Goal: Task Accomplishment & Management: Use online tool/utility

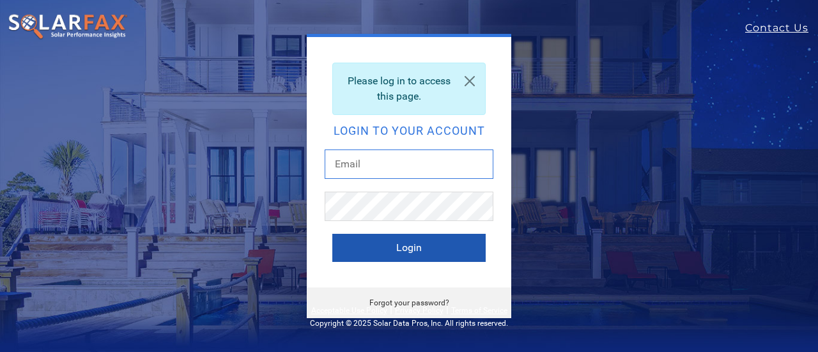
type input "mark.harlow@ambrosesolar.com"
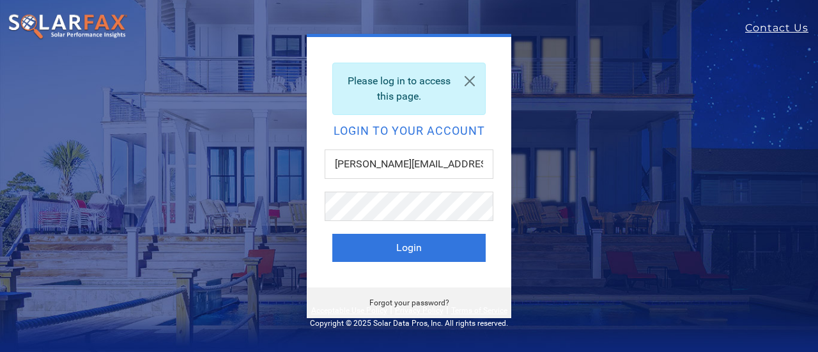
click at [428, 249] on button "Login" at bounding box center [408, 248] width 153 height 28
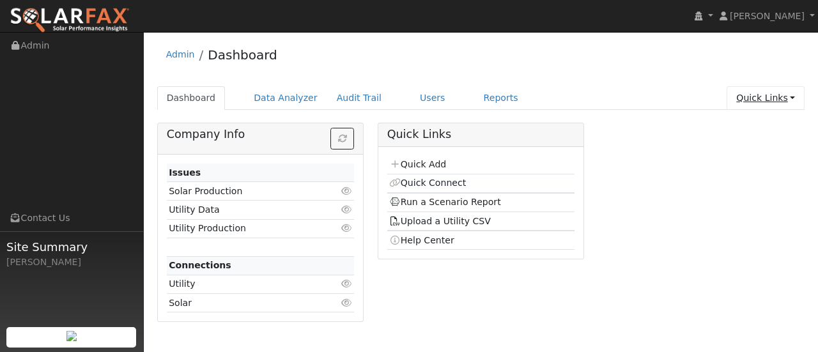
click at [776, 99] on link "Quick Links" at bounding box center [766, 98] width 78 height 24
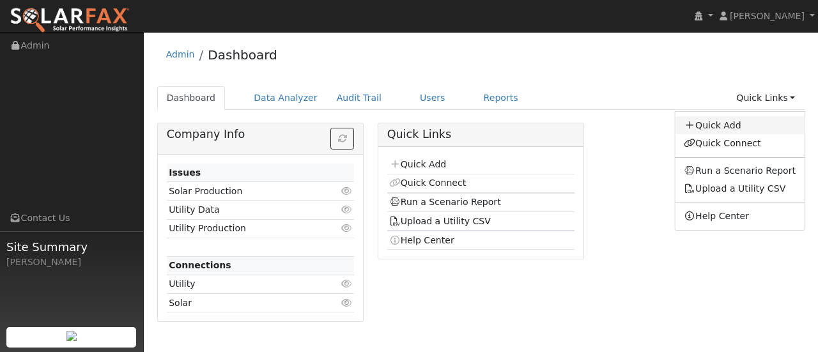
click at [761, 125] on link "Quick Add" at bounding box center [740, 125] width 130 height 18
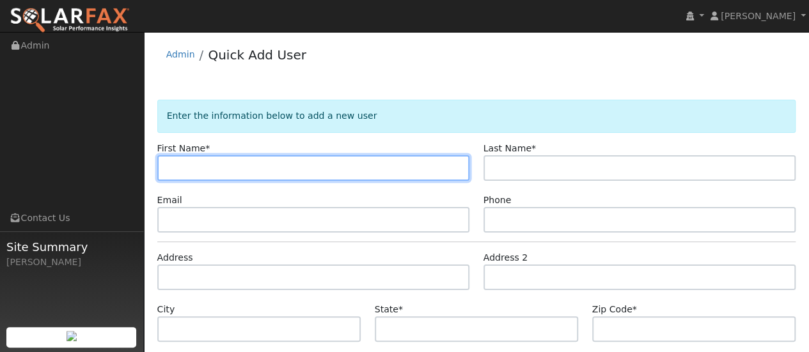
paste input "[PERSON_NAME]"
type input "[PERSON_NAME]"
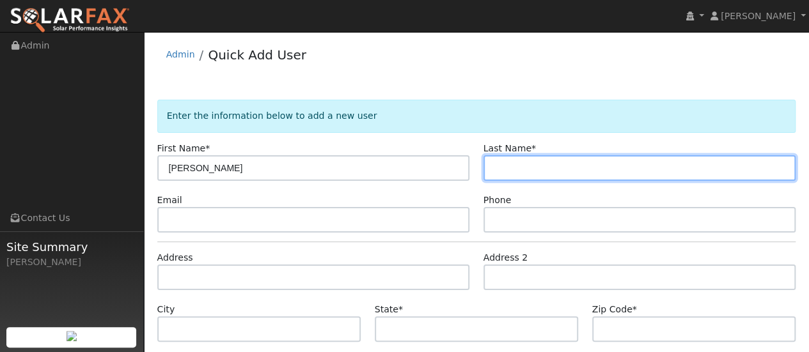
click at [614, 159] on input "text" at bounding box center [639, 168] width 313 height 26
paste input "[PERSON_NAME]"
click at [525, 163] on input "[PERSON_NAME]" at bounding box center [639, 168] width 313 height 26
type input "[PERSON_NAME]"
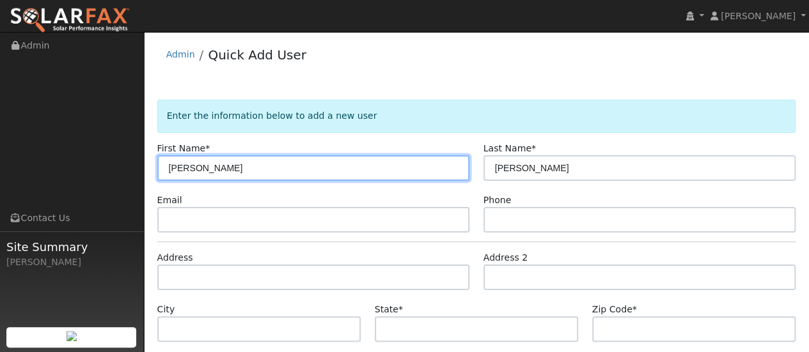
click at [362, 169] on input "[PERSON_NAME]" at bounding box center [313, 168] width 313 height 26
type input "Carlton"
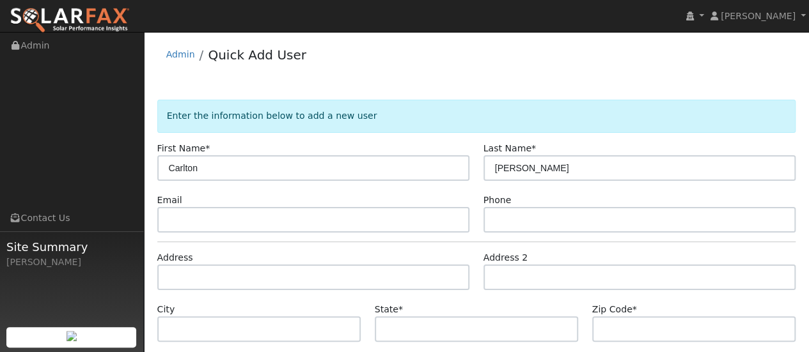
click at [373, 205] on div "Email" at bounding box center [313, 213] width 326 height 39
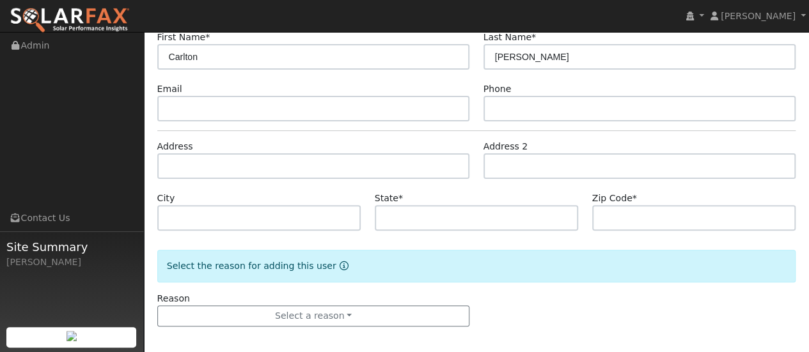
scroll to position [116, 0]
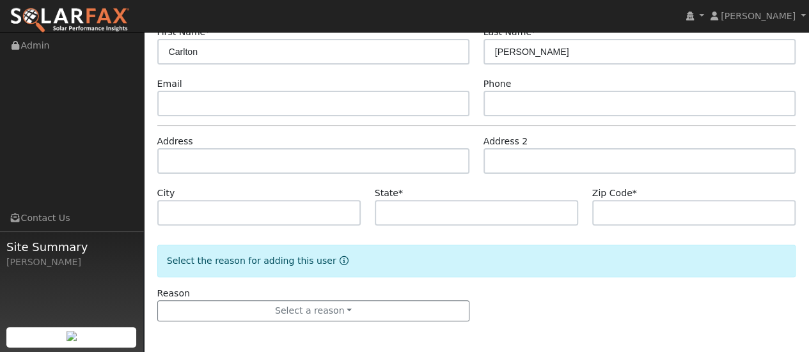
click at [228, 230] on form "Enter the information below to add a new user First Name * [PERSON_NAME] Last N…" at bounding box center [476, 165] width 639 height 364
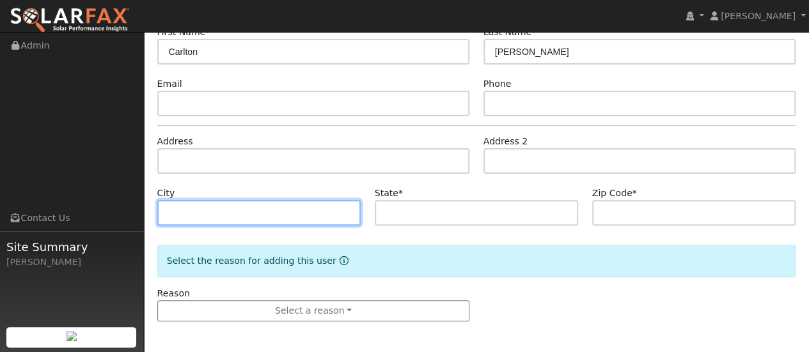
click at [234, 218] on input "text" at bounding box center [259, 213] width 204 height 26
click at [183, 204] on input "text" at bounding box center [259, 213] width 204 height 26
paste input "[STREET_ADDRESS]"
type input "[STREET_ADDRESS]"
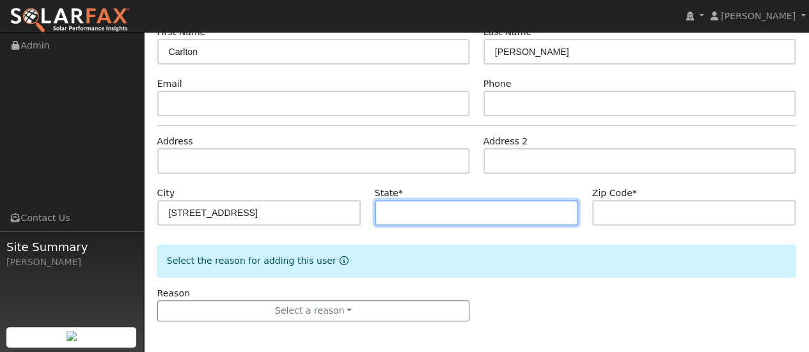
click at [450, 208] on input "text" at bounding box center [477, 213] width 204 height 26
type input "CA"
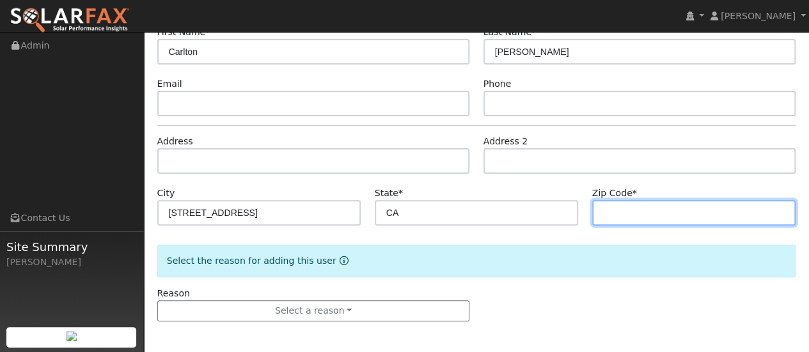
click at [678, 219] on input "text" at bounding box center [694, 213] width 204 height 26
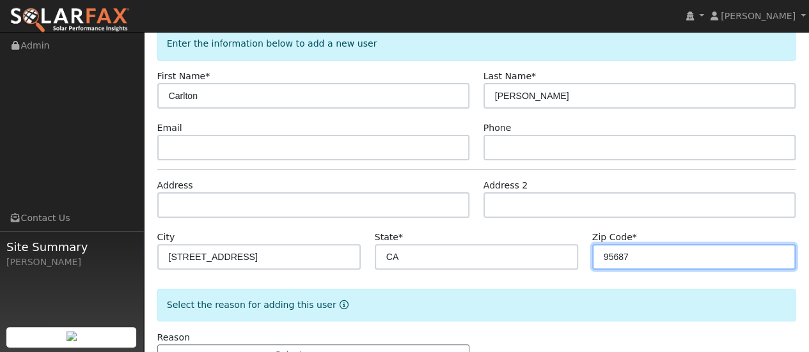
scroll to position [52, 0]
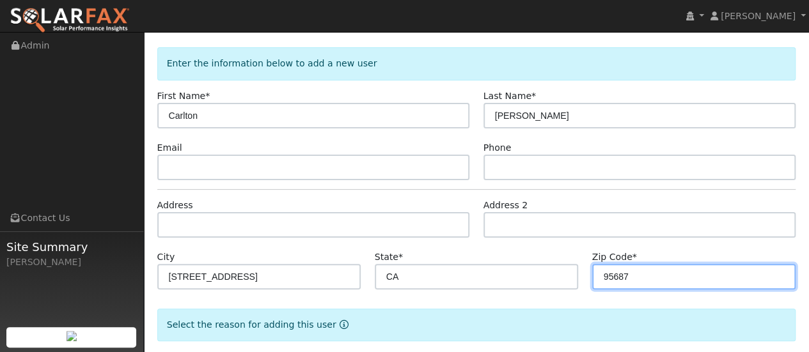
type input "95687"
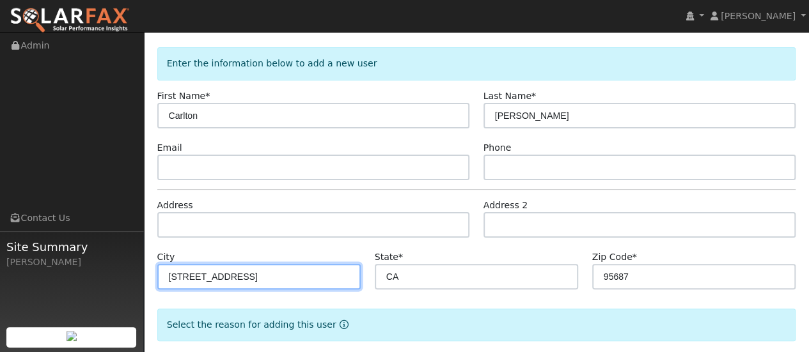
drag, startPoint x: 244, startPoint y: 276, endPoint x: 150, endPoint y: 267, distance: 94.4
click at [150, 267] on div "City 160 Weymouth Ct" at bounding box center [258, 270] width 217 height 39
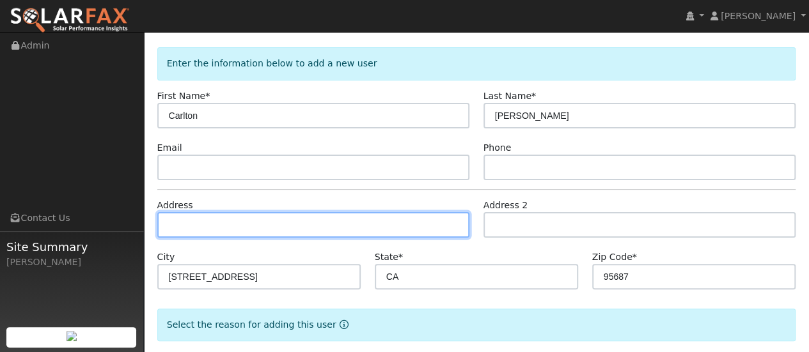
click at [203, 225] on input "text" at bounding box center [313, 225] width 313 height 26
paste input "160 Weymouth Ct"
type input "[STREET_ADDRESS]"
type input "Vacaville"
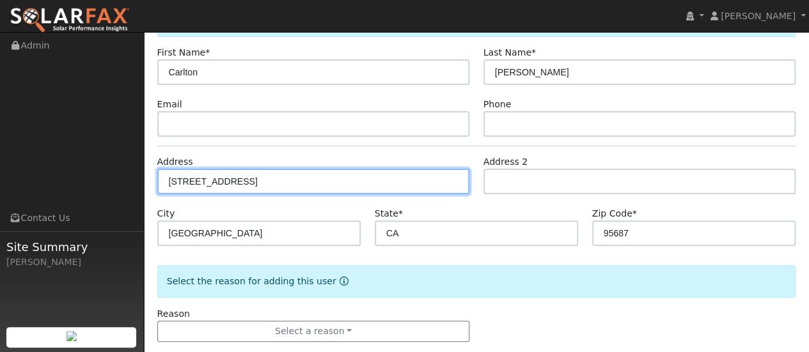
scroll to position [116, 0]
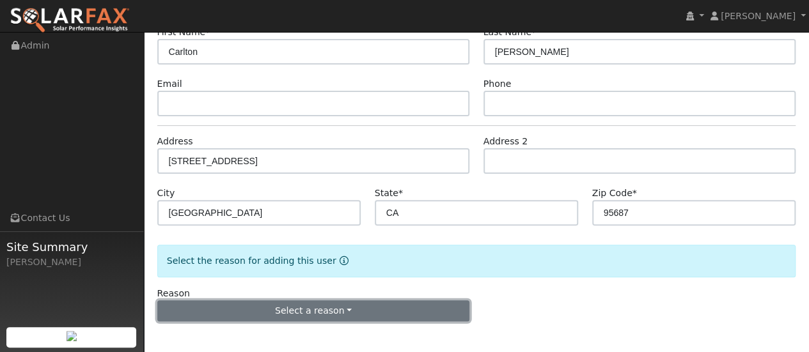
click at [364, 313] on button "Select a reason" at bounding box center [313, 312] width 313 height 22
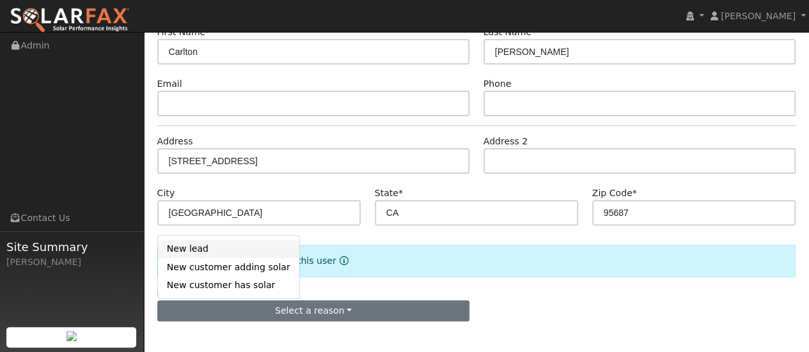
click at [231, 249] on link "New lead" at bounding box center [228, 249] width 141 height 18
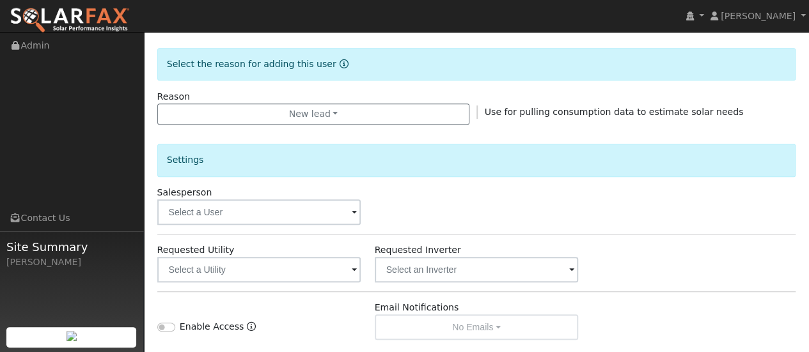
scroll to position [372, 0]
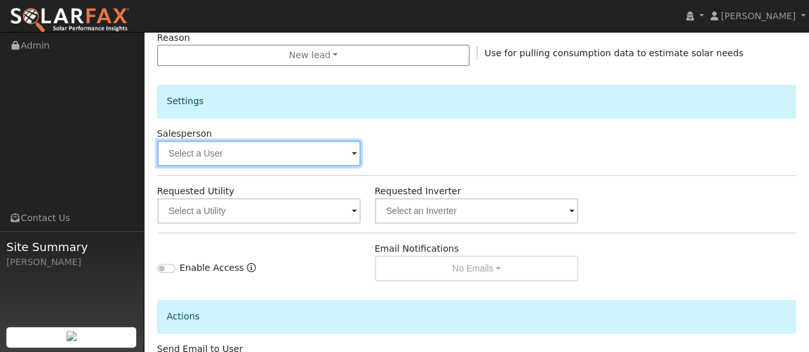
click at [250, 144] on input "text" at bounding box center [259, 154] width 204 height 26
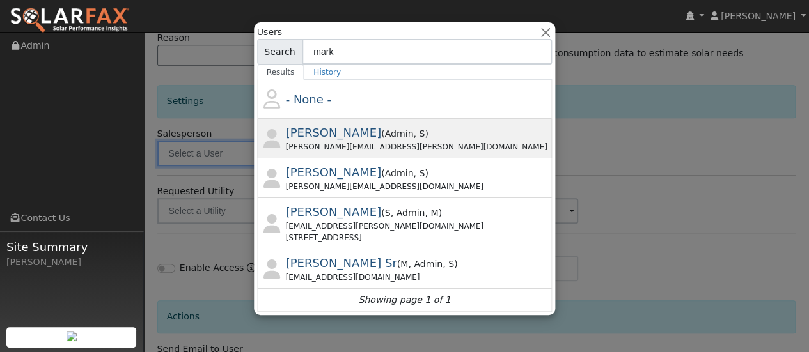
type input "mark"
click at [441, 141] on div "Mark.harlow@ambrosesolar.com" at bounding box center [418, 147] width 264 height 12
type input "[PERSON_NAME]"
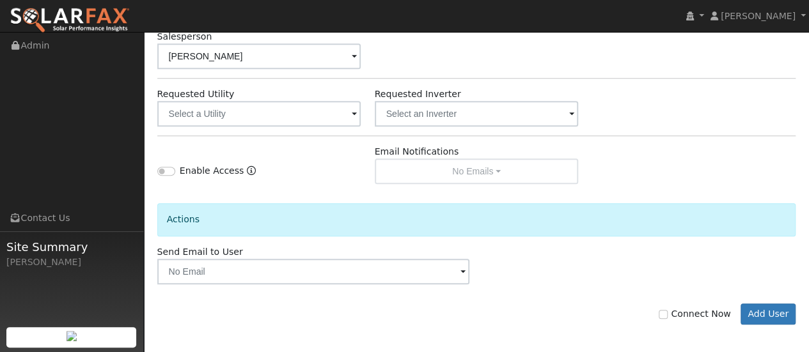
scroll to position [471, 0]
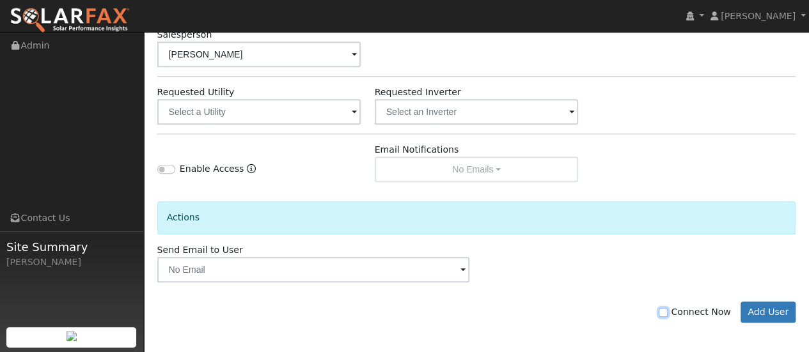
click at [667, 309] on input "Connect Now" at bounding box center [663, 312] width 9 height 9
checkbox input "true"
click at [767, 311] on button "Add User" at bounding box center [768, 313] width 56 height 22
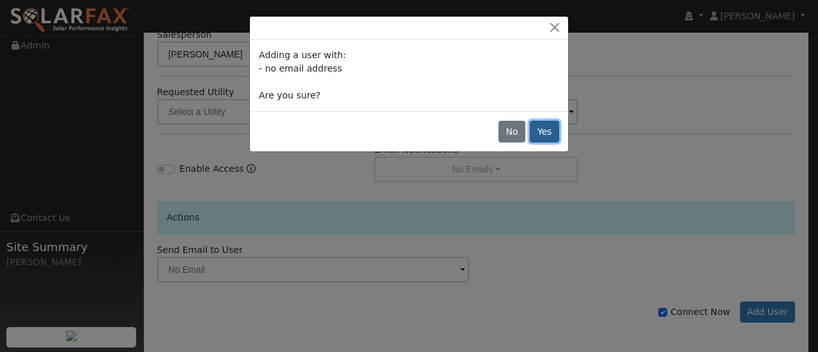
click at [544, 132] on button "Yes" at bounding box center [544, 132] width 29 height 22
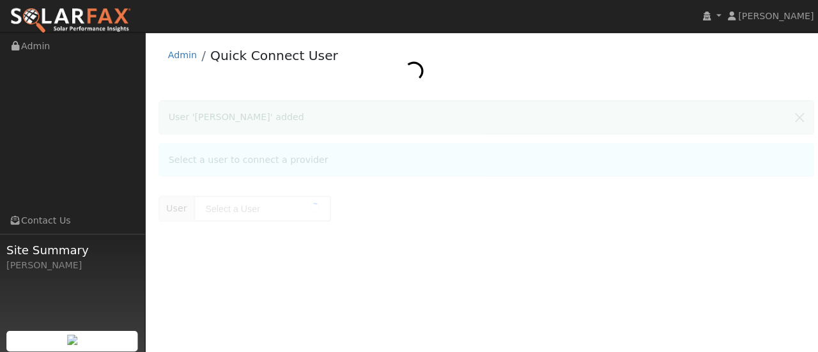
type input "[PERSON_NAME]"
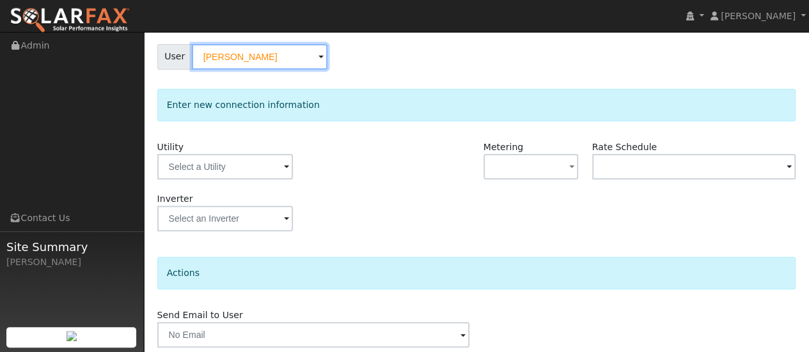
scroll to position [128, 0]
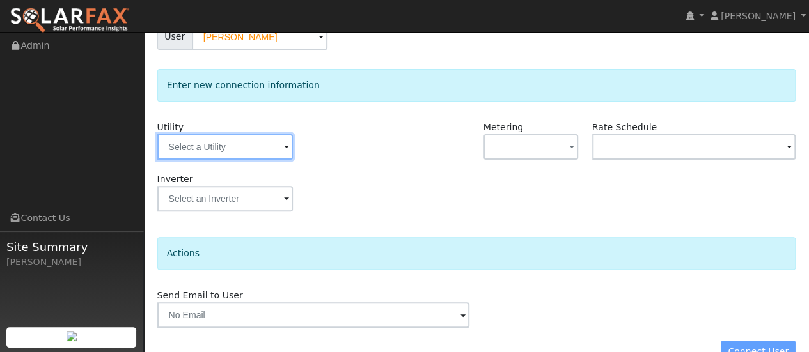
click at [244, 147] on input "text" at bounding box center [225, 147] width 136 height 26
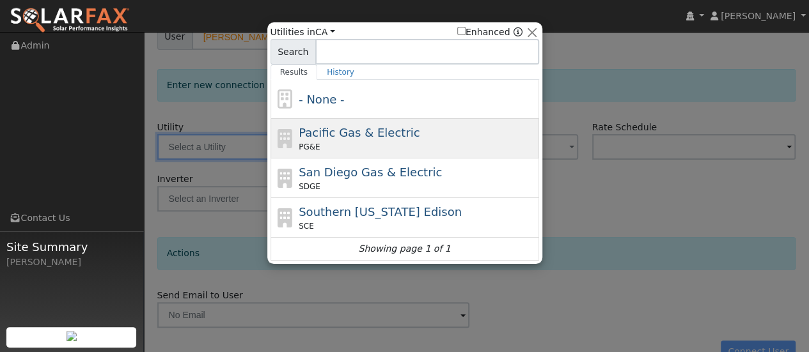
click at [350, 132] on span "Pacific Gas & Electric" at bounding box center [359, 132] width 121 height 13
type input "PG&E"
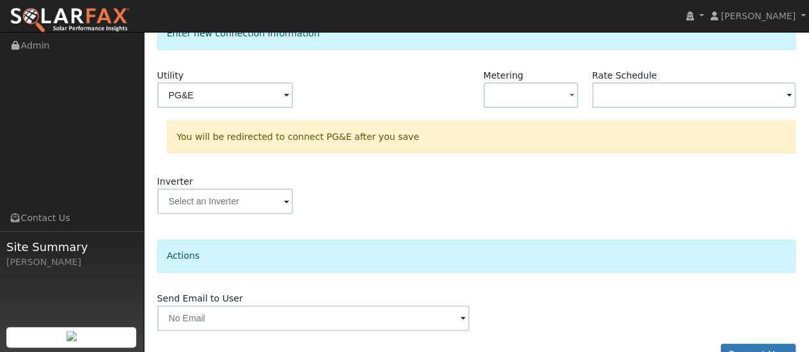
scroll to position [210, 0]
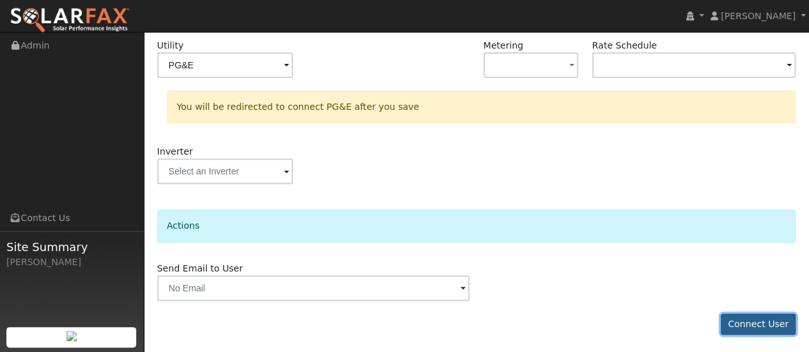
click at [754, 322] on button "Connect User" at bounding box center [758, 325] width 75 height 22
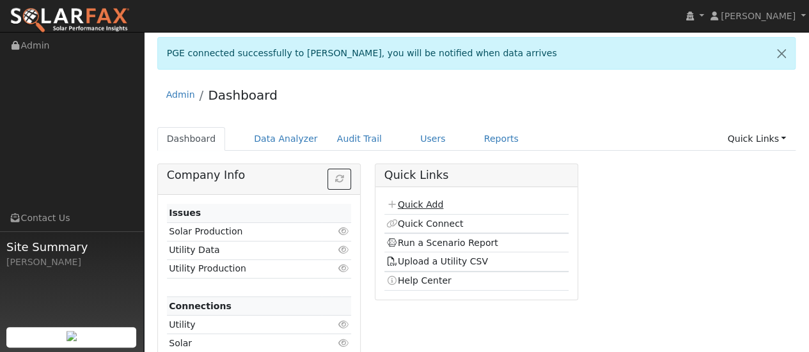
scroll to position [24, 0]
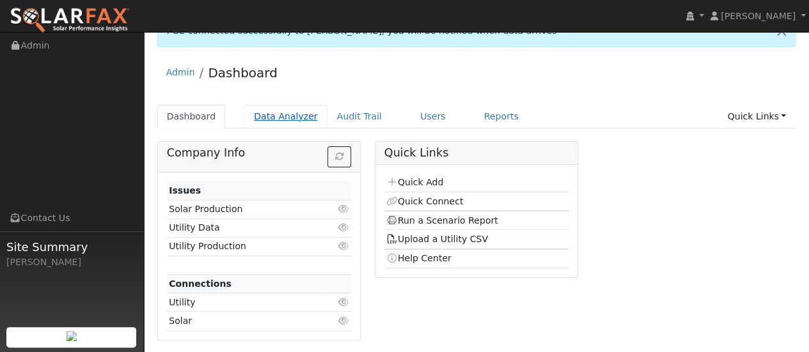
click at [288, 120] on link "Data Analyzer" at bounding box center [285, 117] width 83 height 24
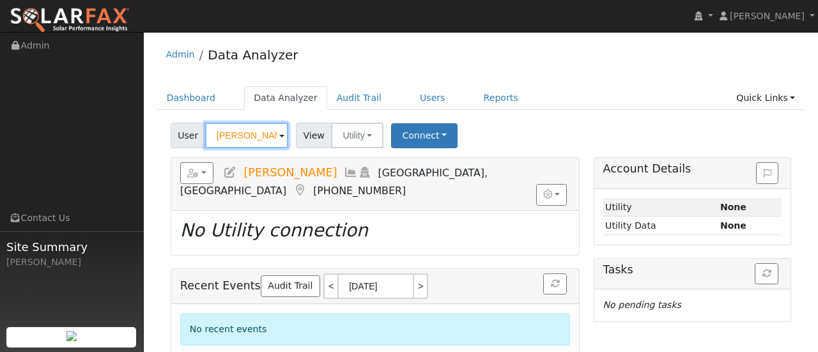
click at [257, 142] on input "Harry Bouzos" at bounding box center [246, 136] width 83 height 26
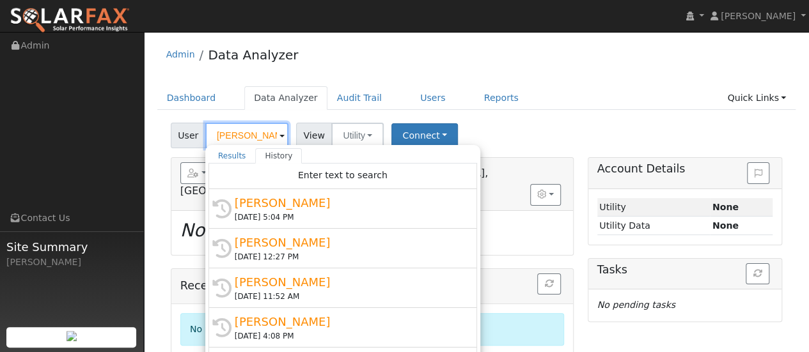
click at [257, 139] on input "Harry Bouzos" at bounding box center [246, 136] width 83 height 26
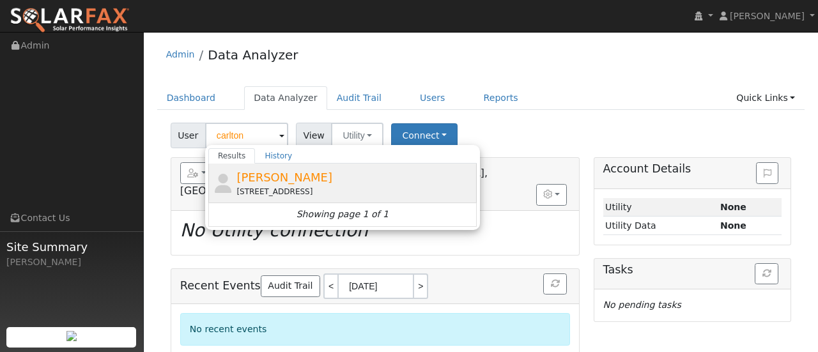
click at [379, 187] on div "160 Weymouth Court, Vacaville, CA 95687" at bounding box center [355, 192] width 237 height 12
type input "Carlton Paschal"
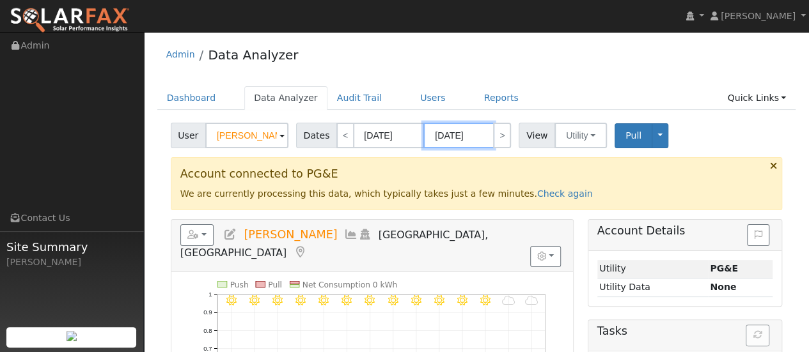
click at [453, 134] on input "09/10/2025" at bounding box center [458, 136] width 70 height 26
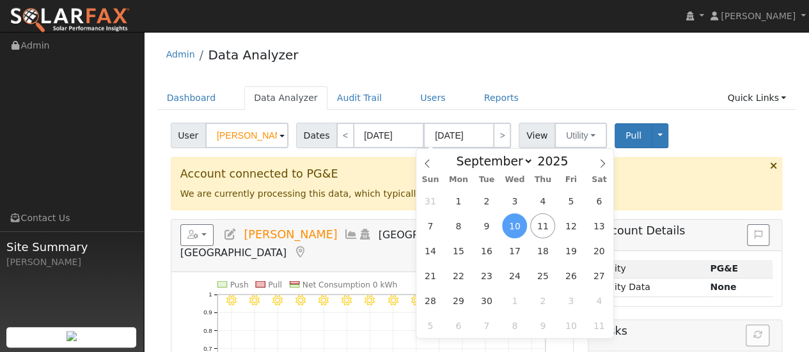
click at [648, 100] on ul "Dashboard Data Analyzer Audit Trail Users Reports Quick Links Quick Add Quick C…" at bounding box center [476, 98] width 639 height 24
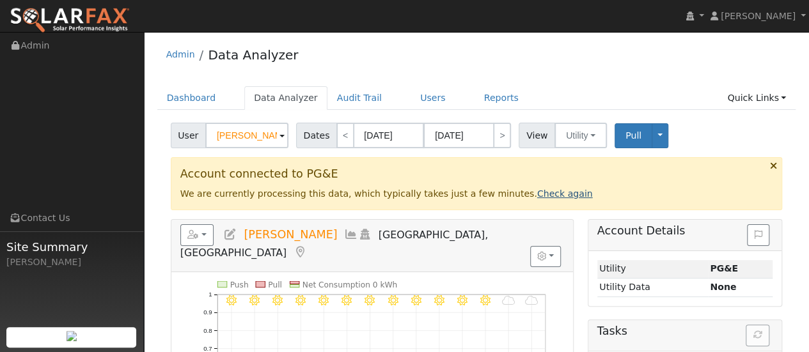
click at [522, 199] on div "Account connected to PG&E We are currently processing this data, which typicall…" at bounding box center [477, 183] width 612 height 52
click at [535, 186] on div "Account connected to PG&E We are currently processing this data, which typicall…" at bounding box center [477, 183] width 612 height 52
click at [537, 191] on link "Check again" at bounding box center [565, 194] width 56 height 10
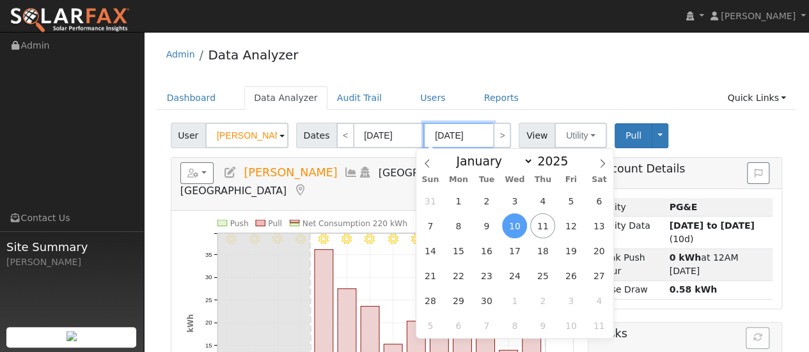
click at [462, 136] on input "09/10/2025" at bounding box center [458, 136] width 70 height 26
click at [485, 224] on span "9" at bounding box center [486, 226] width 25 height 25
type input "09/09/2025"
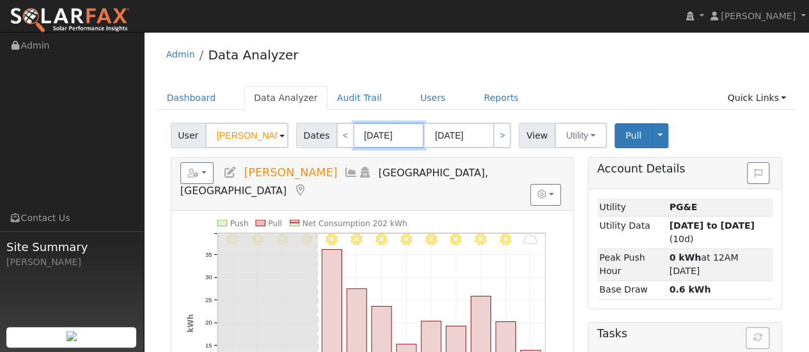
click at [380, 134] on input "08/28/2025" at bounding box center [389, 136] width 70 height 26
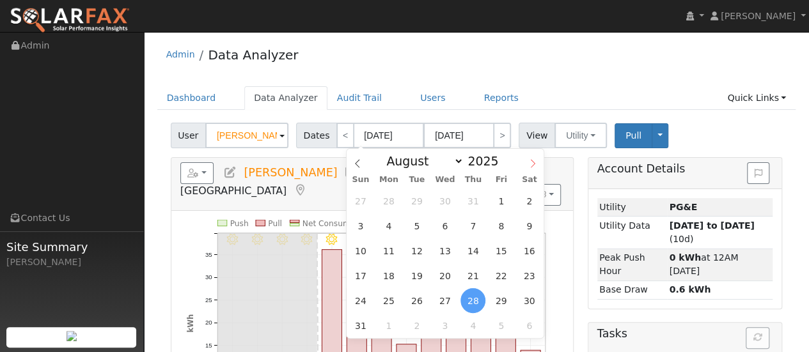
click at [528, 164] on span at bounding box center [533, 160] width 22 height 22
select select "8"
click at [416, 232] on span "9" at bounding box center [416, 226] width 25 height 25
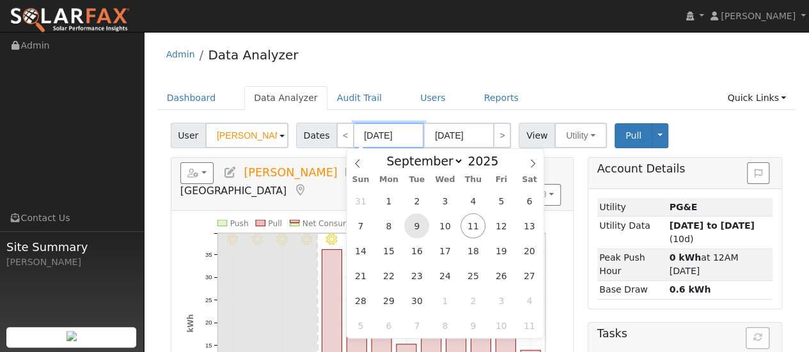
type input "09/09/2025"
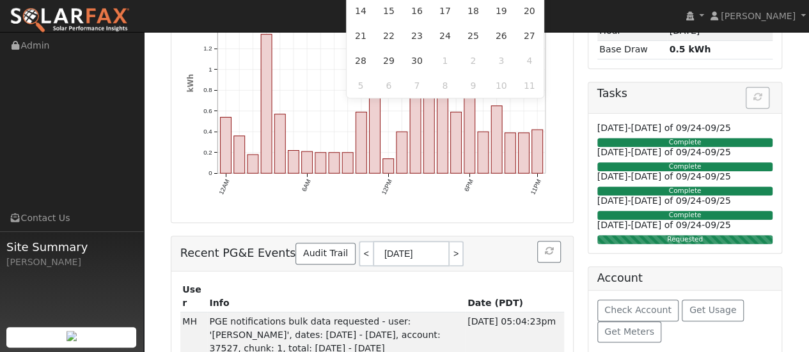
scroll to position [215, 0]
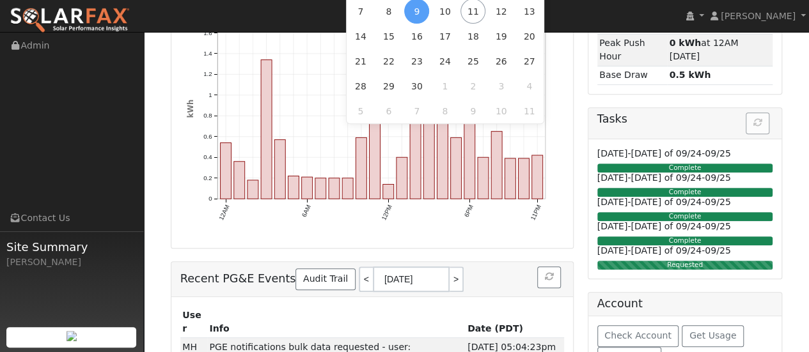
click at [575, 157] on div "Reports Scenario Health Check Energy Audit Account Timeline User Audit Trail In…" at bounding box center [372, 195] width 417 height 506
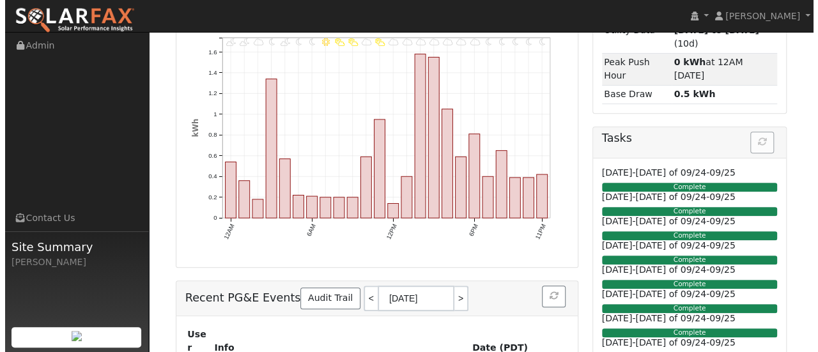
scroll to position [0, 0]
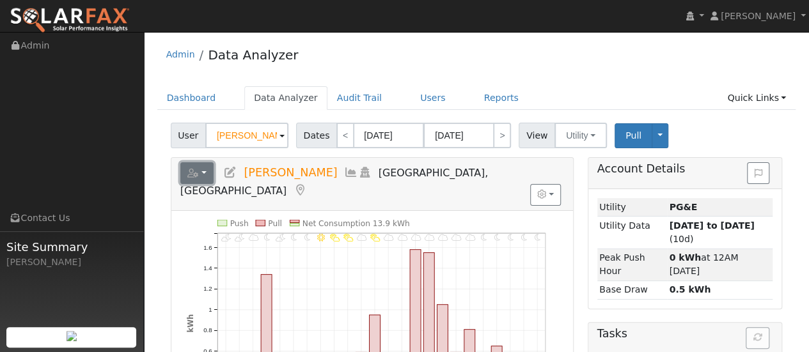
click at [198, 169] on icon "button" at bounding box center [193, 173] width 12 height 9
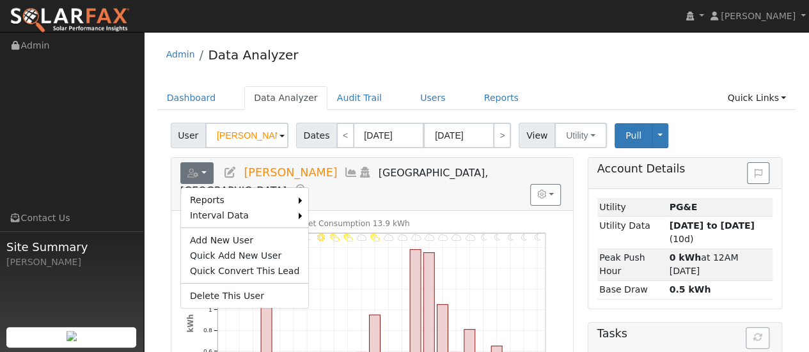
click at [0, 0] on link "Export to CSV" at bounding box center [0, 0] width 0 height 0
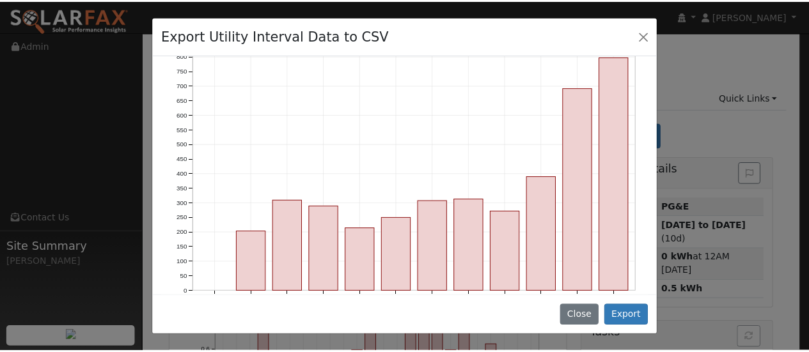
scroll to position [202, 0]
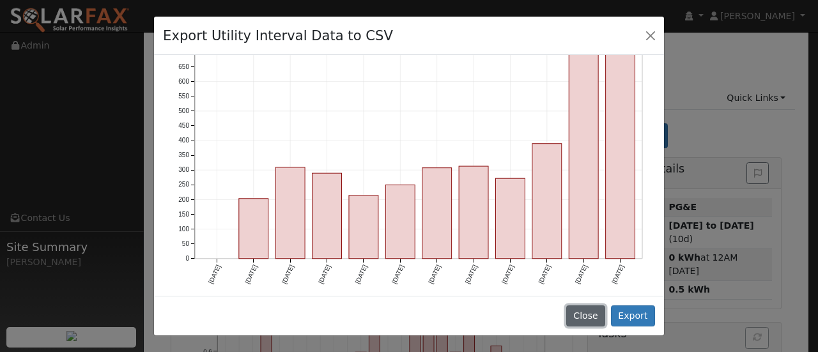
click at [605, 316] on button "Close" at bounding box center [585, 317] width 39 height 22
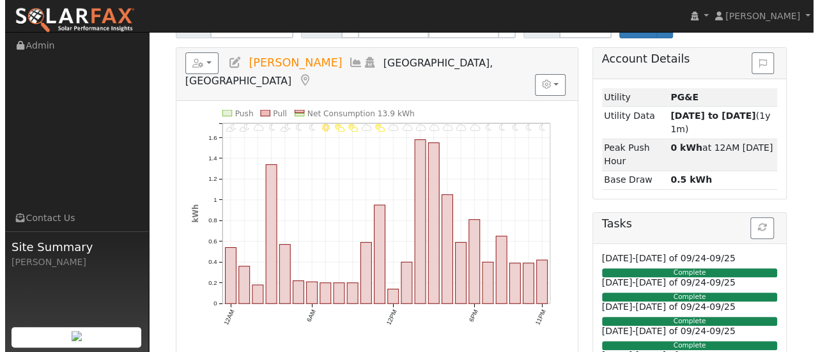
scroll to position [0, 0]
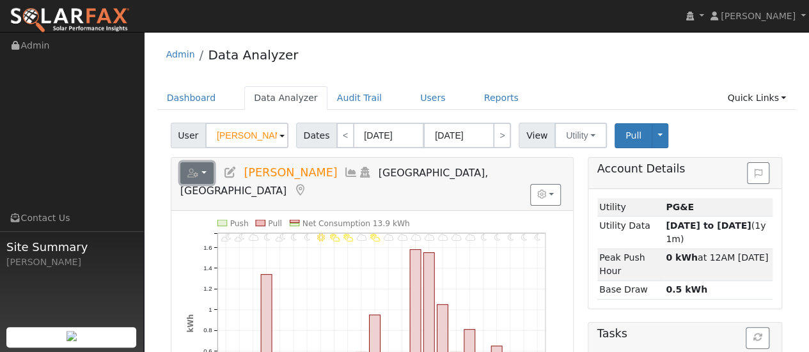
click at [194, 171] on icon "button" at bounding box center [193, 173] width 12 height 9
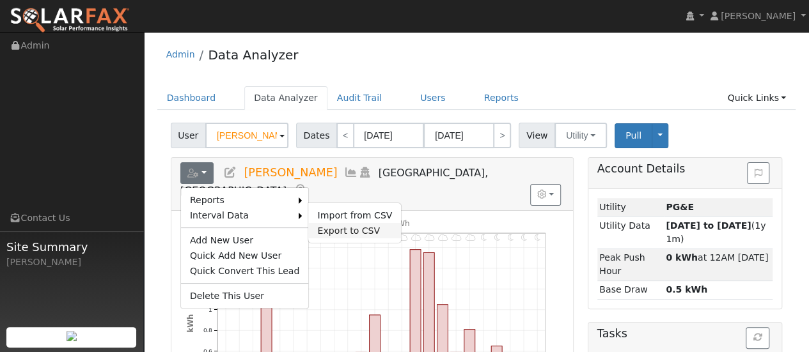
click at [350, 226] on link "Export to CSV" at bounding box center [354, 230] width 93 height 15
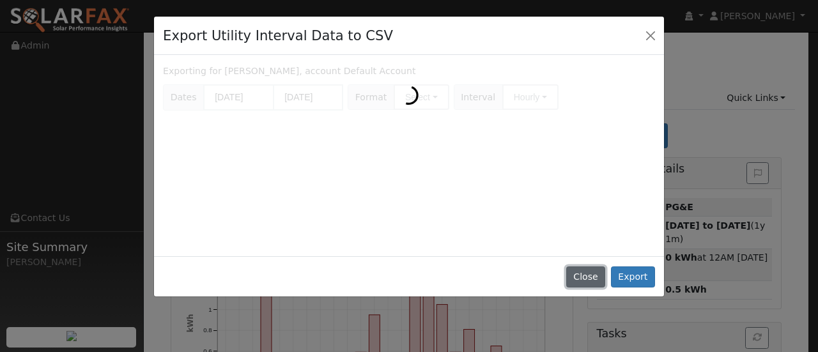
click at [598, 281] on button "Close" at bounding box center [585, 278] width 39 height 22
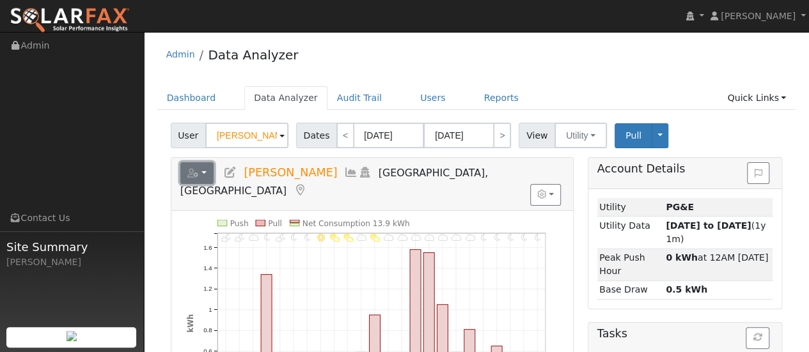
click at [199, 175] on button "button" at bounding box center [197, 173] width 34 height 22
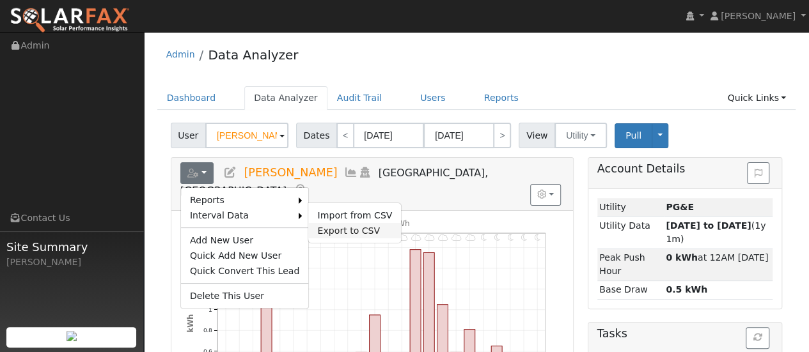
click at [341, 224] on link "Export to CSV" at bounding box center [354, 230] width 93 height 15
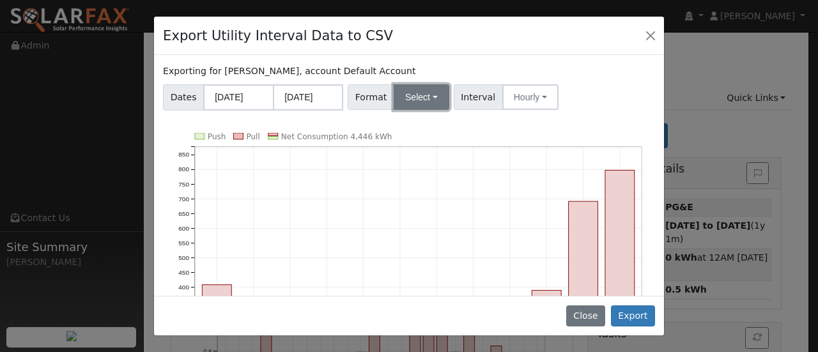
click at [431, 91] on button "Select" at bounding box center [422, 97] width 56 height 26
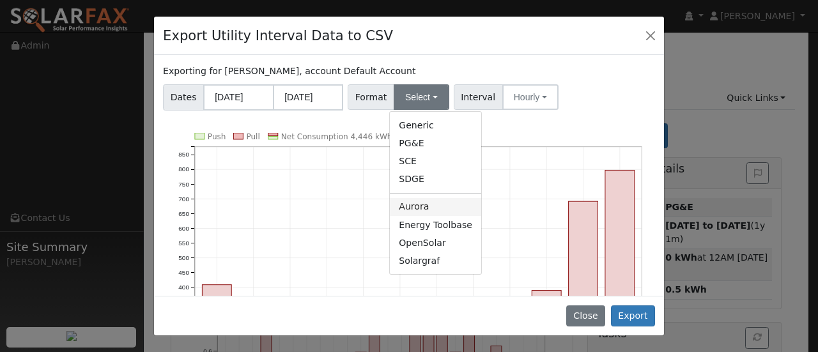
click at [430, 212] on link "Aurora" at bounding box center [435, 207] width 91 height 18
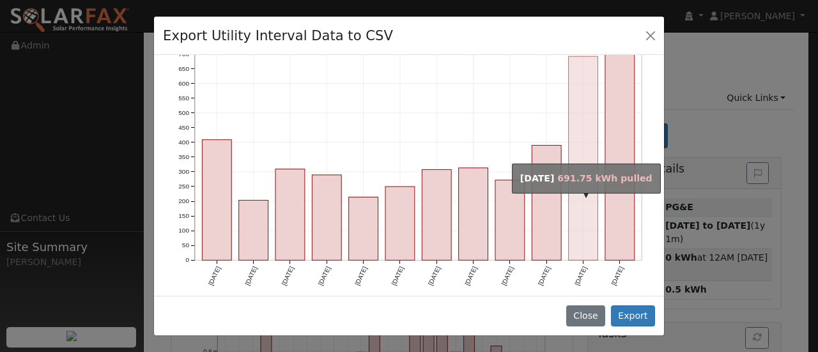
scroll to position [147, 0]
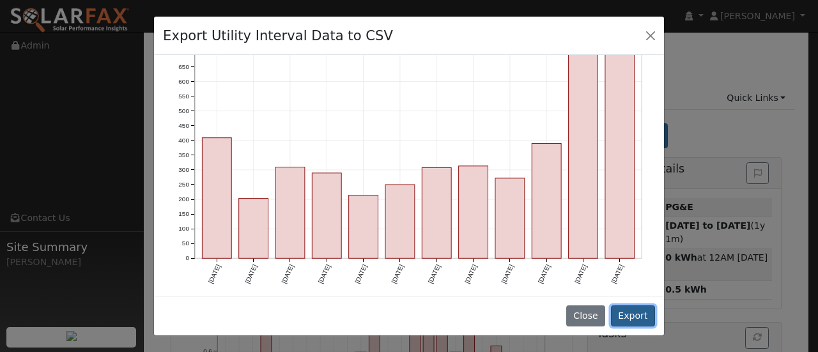
click at [644, 313] on button "Export" at bounding box center [633, 317] width 44 height 22
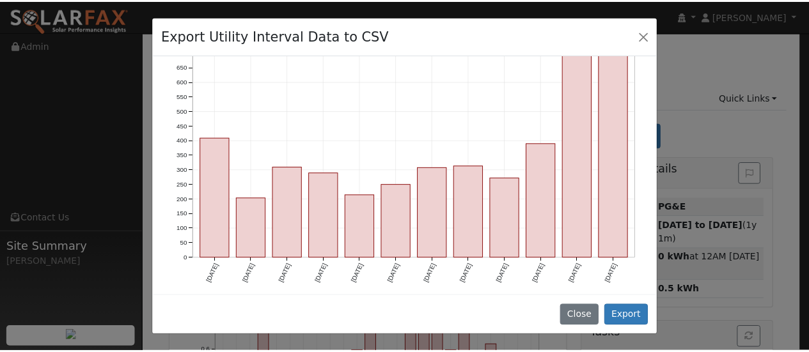
scroll to position [0, 0]
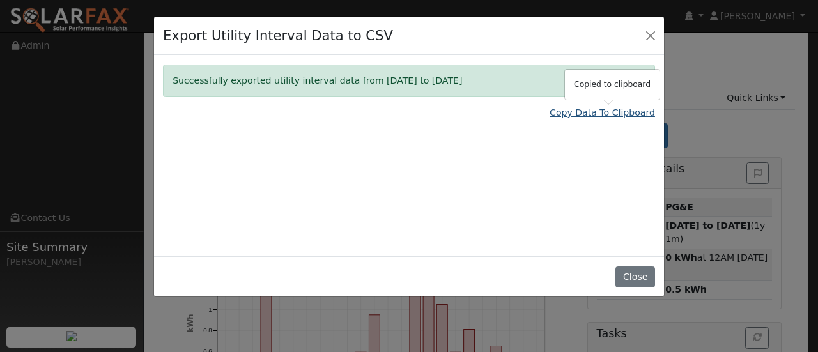
click at [600, 117] on link "Copy Data To Clipboard" at bounding box center [602, 112] width 105 height 13
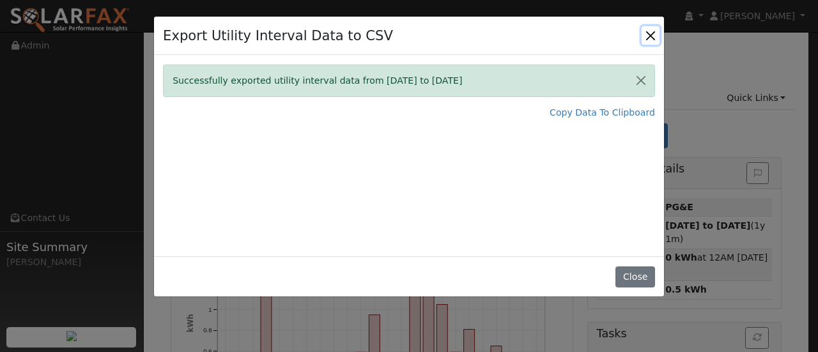
drag, startPoint x: 645, startPoint y: 31, endPoint x: 636, endPoint y: 43, distance: 15.5
click at [645, 30] on button "Close" at bounding box center [651, 35] width 18 height 18
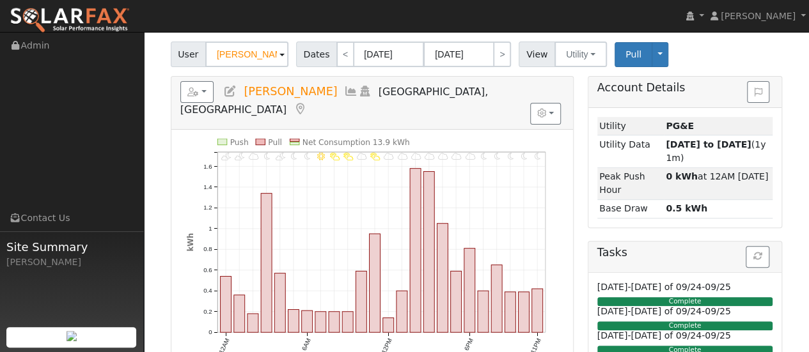
scroll to position [64, 0]
